Goal: Information Seeking & Learning: Understand process/instructions

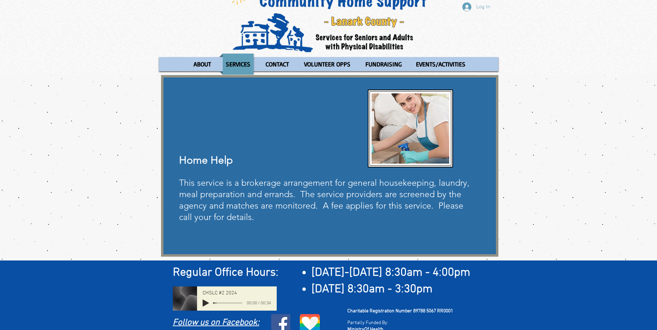
scroll to position [28, 0]
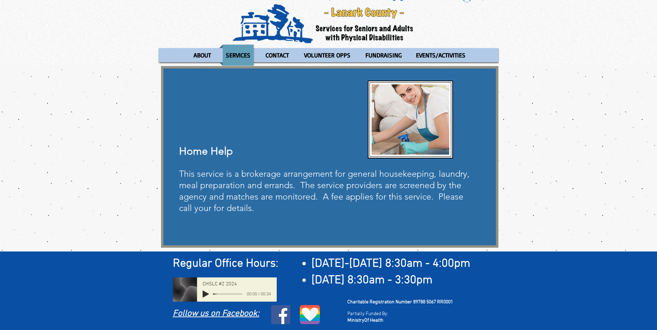
click at [238, 209] on span "This service is a brokerage arrangement for general housekeeping, laundry, meal…" at bounding box center [324, 191] width 291 height 45
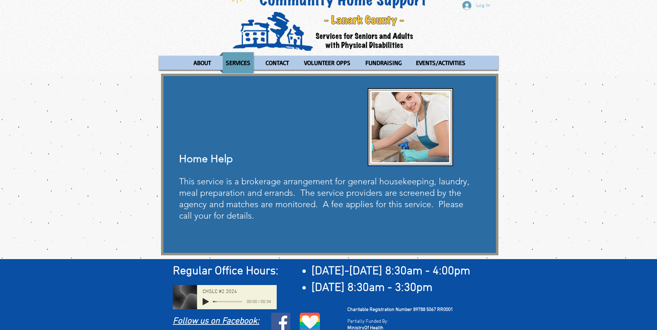
scroll to position [0, 0]
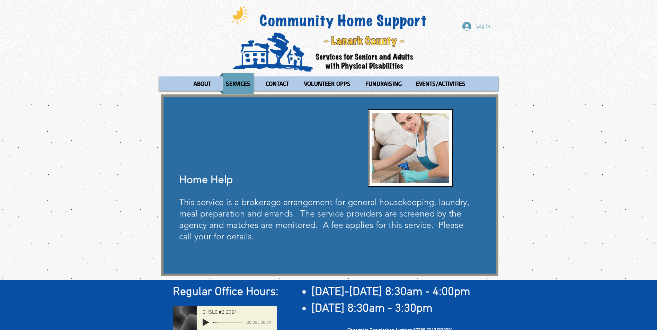
click at [397, 217] on span "This service is a brokerage arrangement for general housekeeping, laundry, meal…" at bounding box center [324, 219] width 291 height 45
click at [397, 216] on span "This service is a brokerage arrangement for general housekeeping, laundry, meal…" at bounding box center [324, 219] width 291 height 45
drag, startPoint x: 397, startPoint y: 216, endPoint x: 427, endPoint y: 227, distance: 31.3
click at [427, 227] on span "This service is a brokerage arrangement for general housekeeping, laundry, meal…" at bounding box center [324, 219] width 291 height 45
click at [418, 226] on span "This service is a brokerage arrangement for general housekeeping, laundry, meal…" at bounding box center [324, 219] width 291 height 45
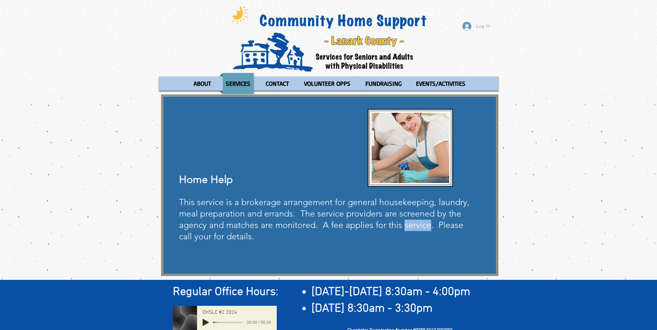
click at [418, 226] on span "This service is a brokerage arrangement for general housekeeping, laundry, meal…" at bounding box center [324, 219] width 291 height 45
drag, startPoint x: 418, startPoint y: 226, endPoint x: 437, endPoint y: 225, distance: 19.4
click at [437, 225] on span "This service is a brokerage arrangement for general housekeeping, laundry, meal…" at bounding box center [324, 219] width 291 height 45
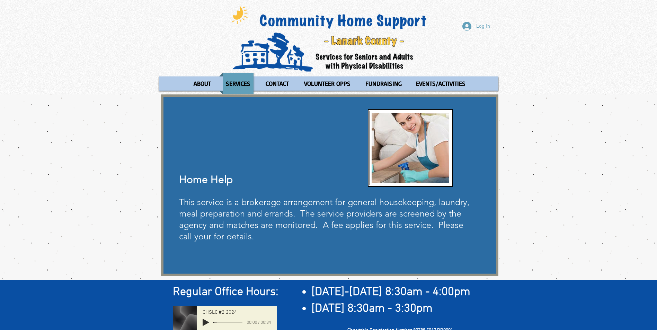
click at [470, 225] on span "This service is a brokerage arrangement for general housekeeping, laundry, meal…" at bounding box center [324, 219] width 291 height 45
click at [447, 227] on span "This service is a brokerage arrangement for general housekeeping, laundry, meal…" at bounding box center [324, 219] width 291 height 45
drag, startPoint x: 447, startPoint y: 227, endPoint x: 469, endPoint y: 229, distance: 22.0
click at [469, 229] on span "This service is a brokerage arrangement for general housekeeping, laundry, meal…" at bounding box center [324, 220] width 291 height 45
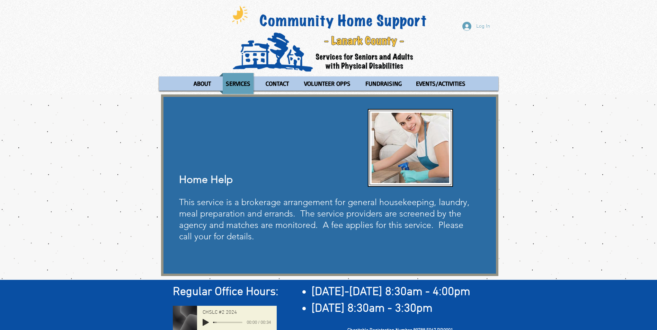
click at [447, 226] on span "This service is a brokerage arrangement for general housekeeping, laundry, meal…" at bounding box center [324, 219] width 291 height 45
drag, startPoint x: 447, startPoint y: 226, endPoint x: 467, endPoint y: 227, distance: 19.8
click at [467, 227] on span "This service is a brokerage arrangement for general housekeeping, laundry, meal…" at bounding box center [324, 219] width 291 height 45
click at [405, 245] on div "main content" at bounding box center [329, 186] width 337 height 182
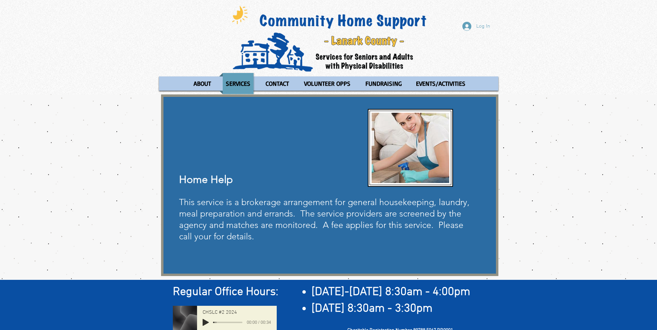
click at [71, 55] on div "Log In ABOUT OUR STORIES Diner's Club Stories MOW Stories [PERSON_NAME]'s Journ…" at bounding box center [328, 47] width 657 height 95
click at [133, 83] on div "Log In ABOUT OUR STORIES Diner's Club Stories MOW Stories [PERSON_NAME]'s Journ…" at bounding box center [328, 47] width 657 height 95
